Goal: Task Accomplishment & Management: Use online tool/utility

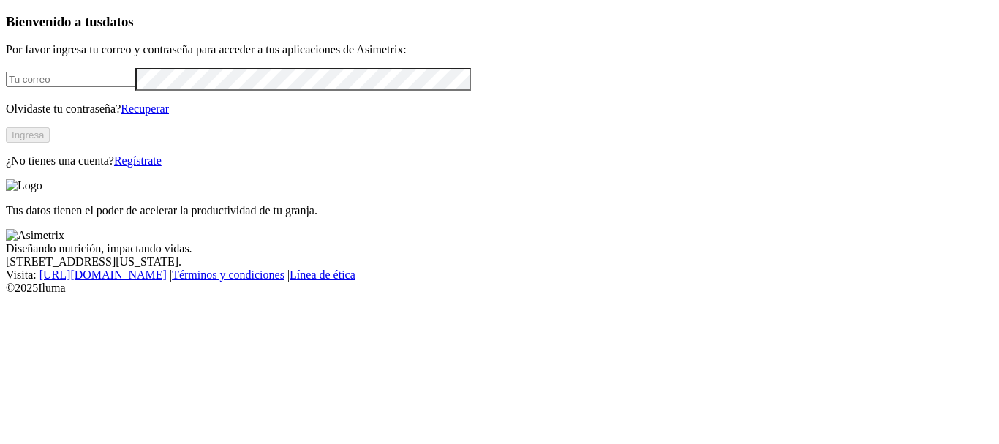
click at [88, 87] on input "email" at bounding box center [70, 79] width 129 height 15
type input "[PERSON_NAME][EMAIL_ADDRESS][PERSON_NAME][DOMAIN_NAME]"
click input "submit" at bounding box center [0, 0] width 0 height 0
